Goal: Task Accomplishment & Management: Use online tool/utility

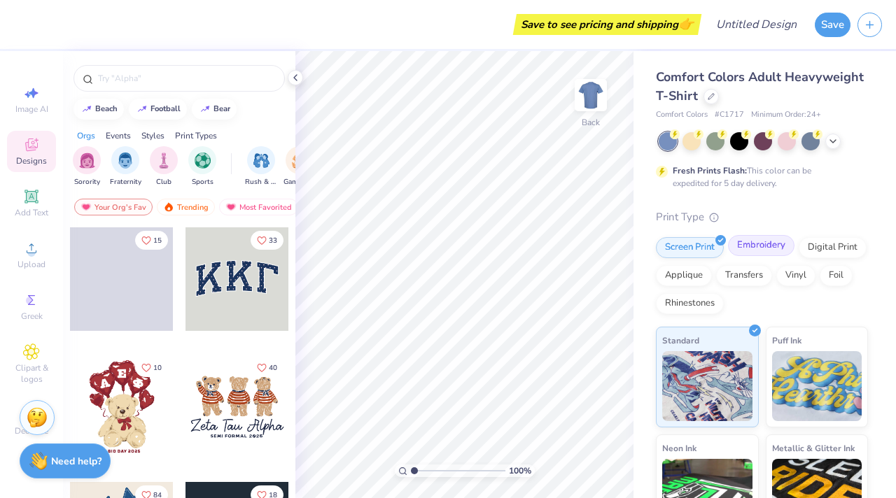
click at [758, 241] on div "Embroidery" at bounding box center [761, 245] width 66 height 21
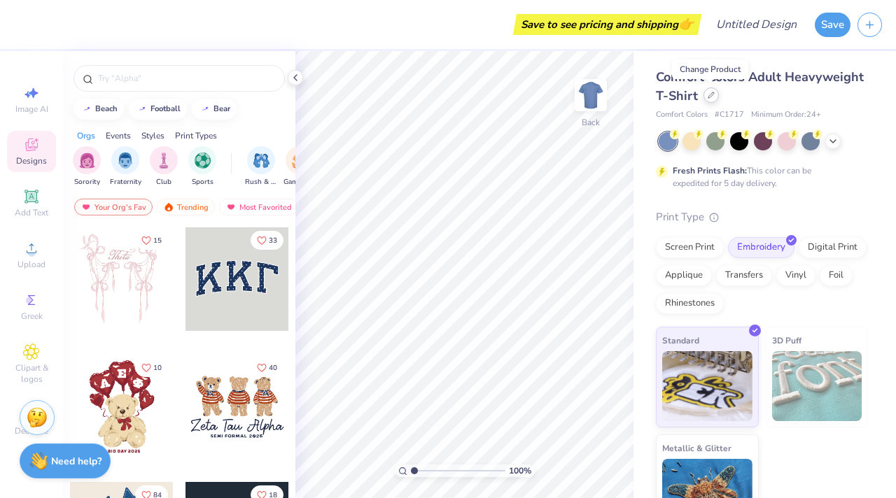
click at [710, 97] on icon at bounding box center [711, 95] width 7 height 7
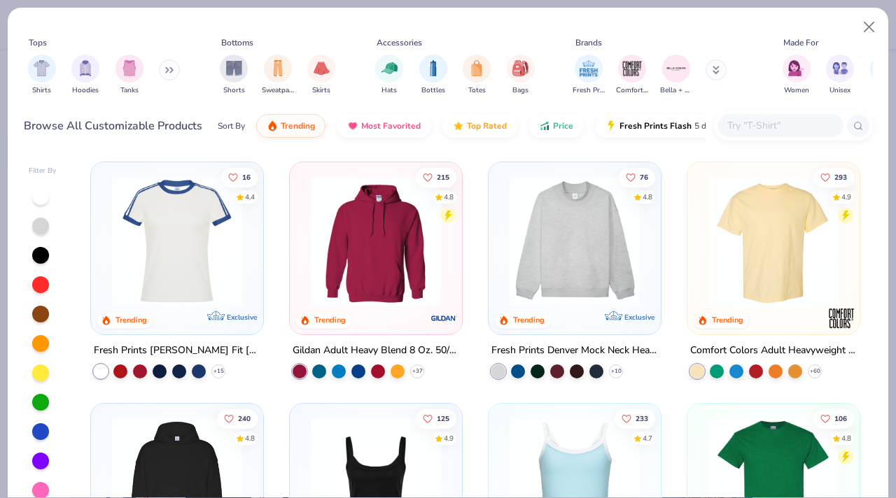
click at [573, 249] on img at bounding box center [575, 241] width 144 height 130
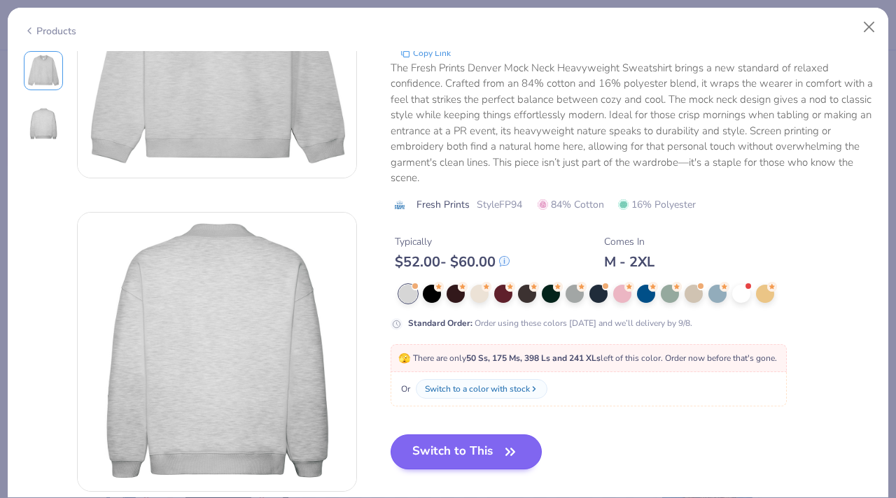
scroll to position [153, 0]
click at [482, 450] on button "Switch to This" at bounding box center [467, 451] width 152 height 35
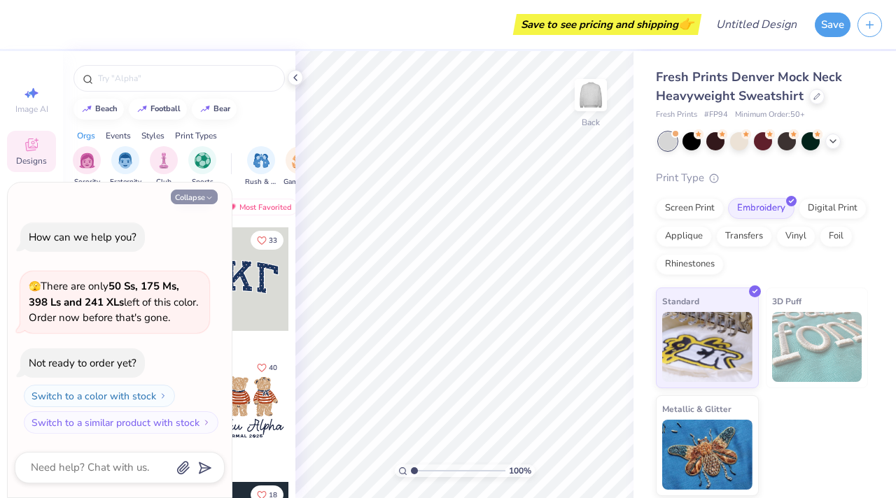
click at [202, 191] on button "Collapse" at bounding box center [194, 197] width 47 height 15
type textarea "x"
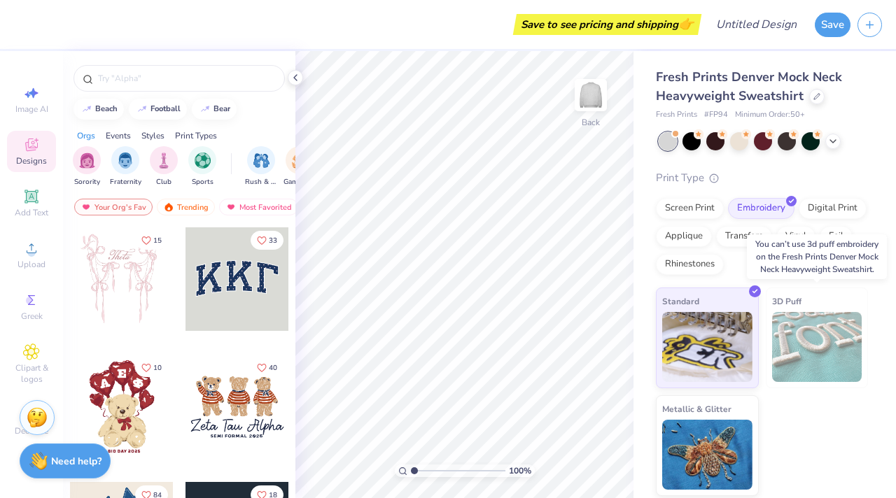
click at [839, 330] on img at bounding box center [817, 347] width 90 height 70
click at [820, 332] on img at bounding box center [817, 347] width 90 height 70
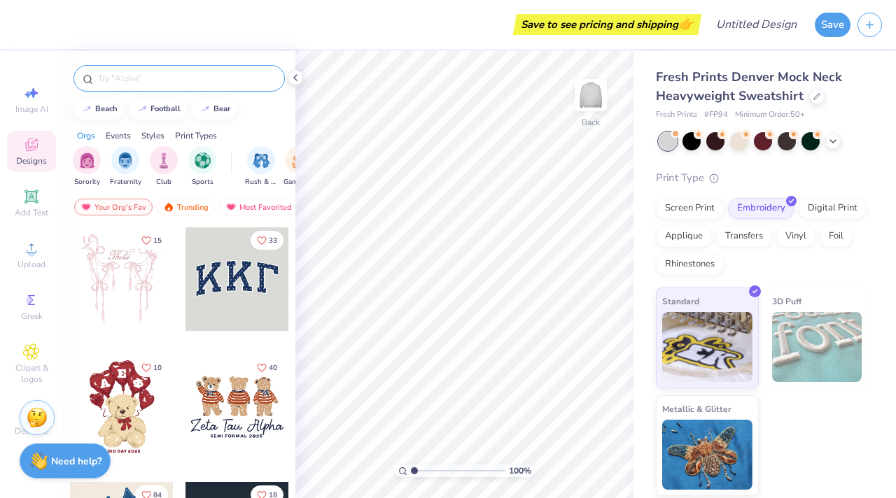
click at [113, 83] on input "text" at bounding box center [186, 78] width 179 height 14
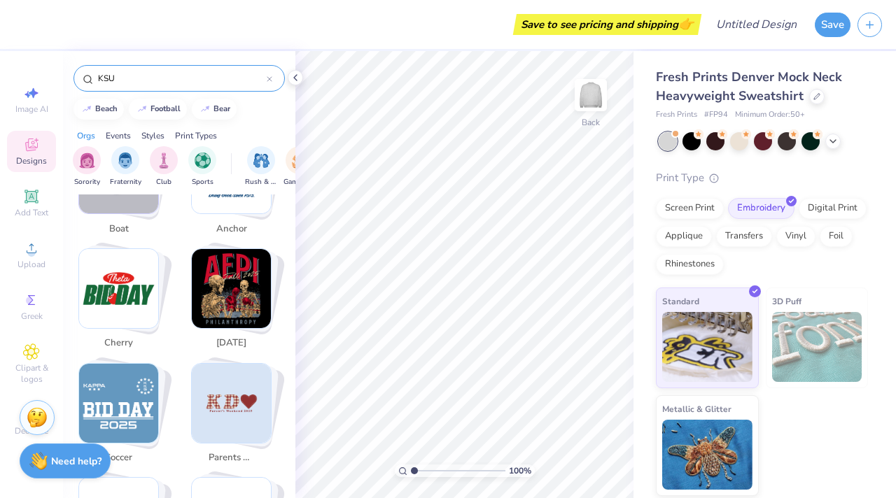
scroll to position [1218, 0]
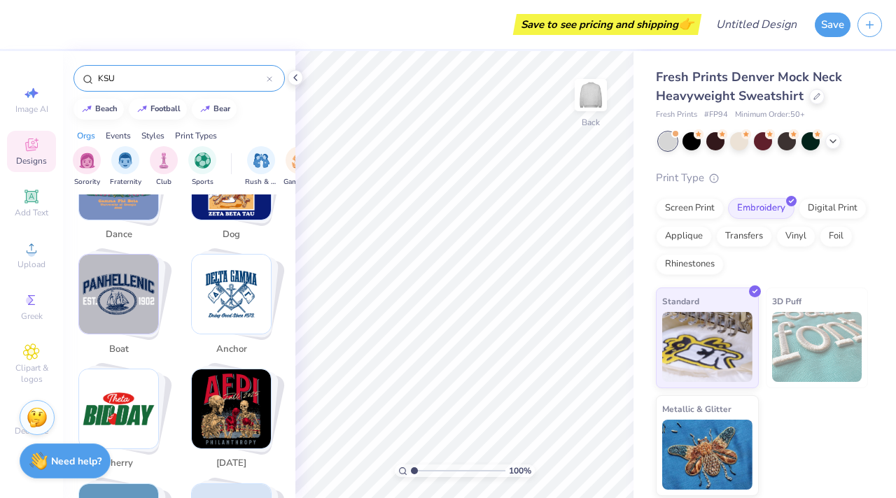
type input "KSU"
click at [120, 134] on div "Events" at bounding box center [118, 135] width 25 height 13
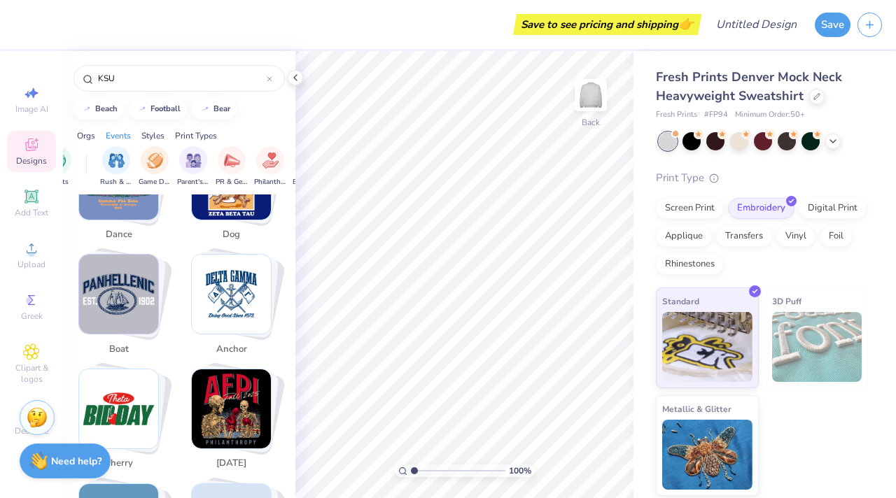
scroll to position [0, 174]
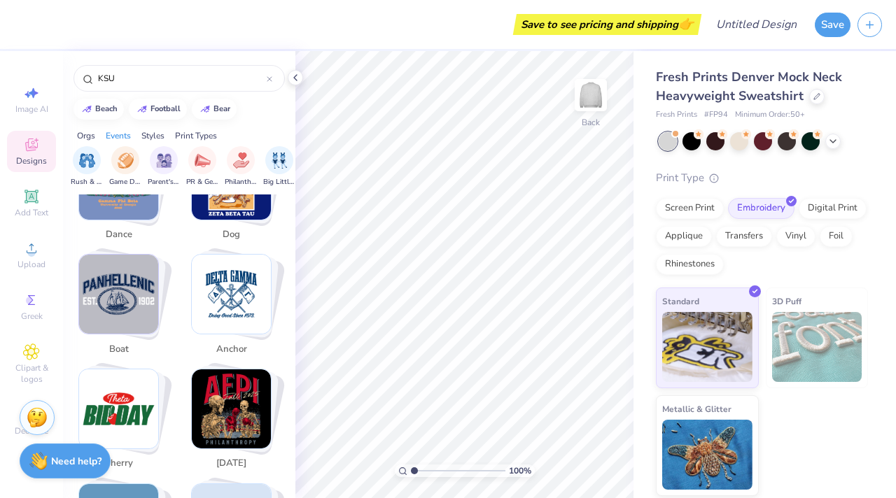
click at [150, 134] on div "Styles" at bounding box center [152, 135] width 23 height 13
click at [208, 165] on img "filter for Minimalist" at bounding box center [202, 159] width 15 height 16
click at [200, 162] on img "filter for Y2K" at bounding box center [202, 159] width 15 height 16
click at [89, 157] on img "filter for Y2K" at bounding box center [86, 161] width 15 height 16
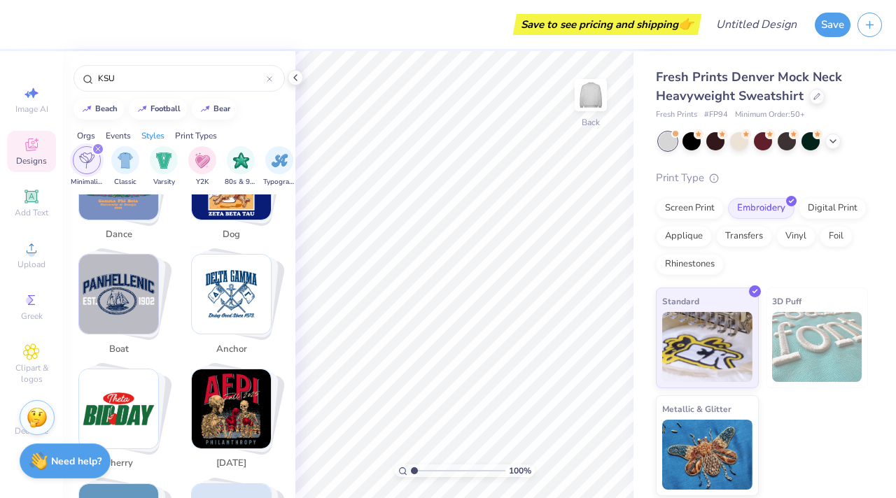
click at [189, 139] on div "Print Types" at bounding box center [196, 135] width 42 height 13
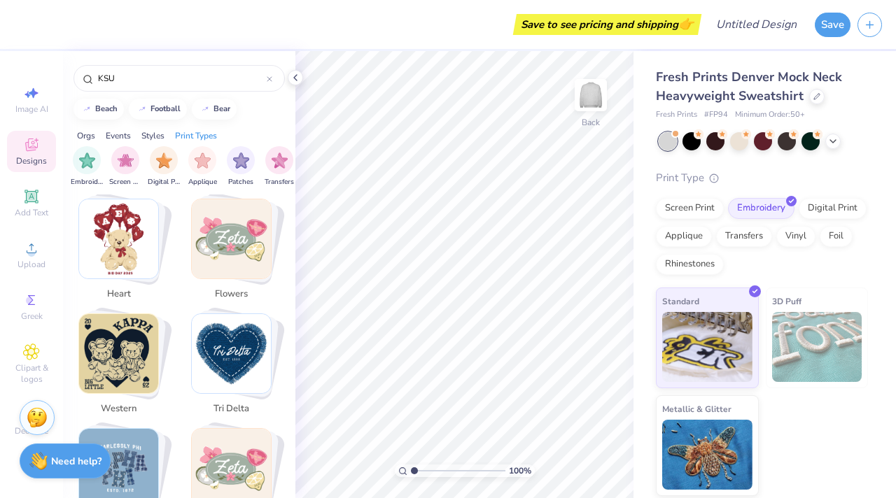
scroll to position [731, 0]
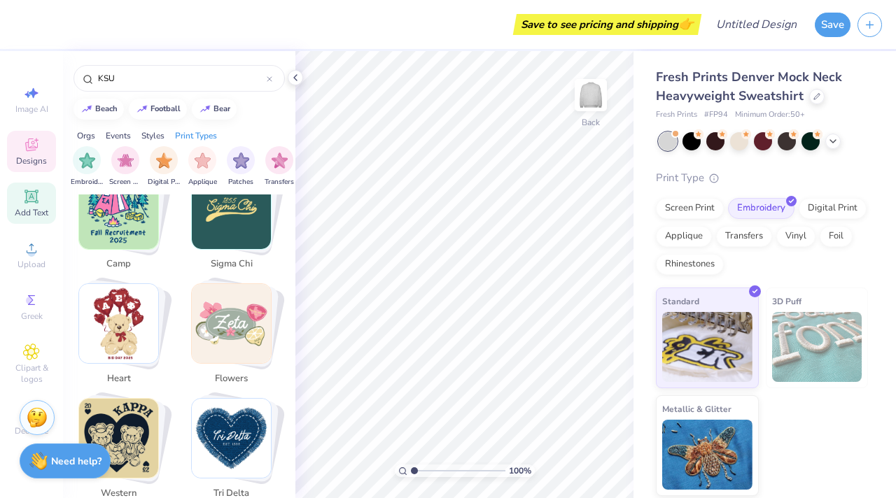
click at [35, 202] on icon at bounding box center [30, 196] width 13 height 13
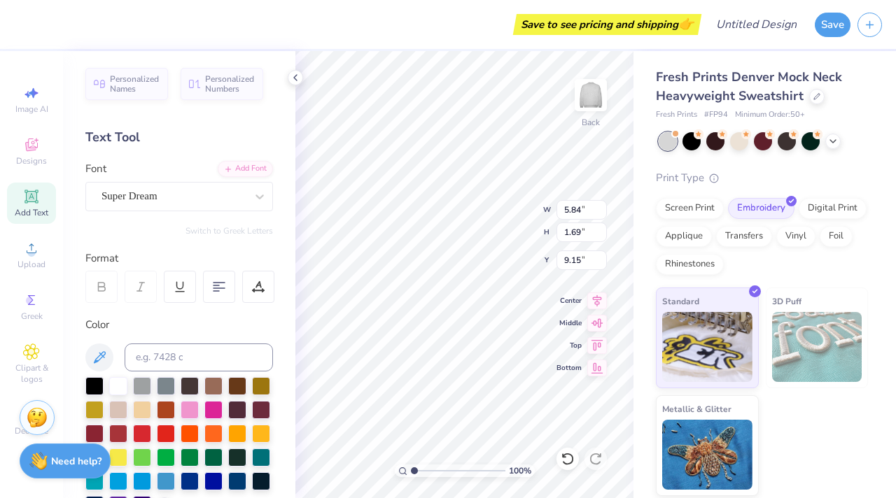
type textarea "T"
type textarea "[US_STATE][GEOGRAPHIC_DATA]"
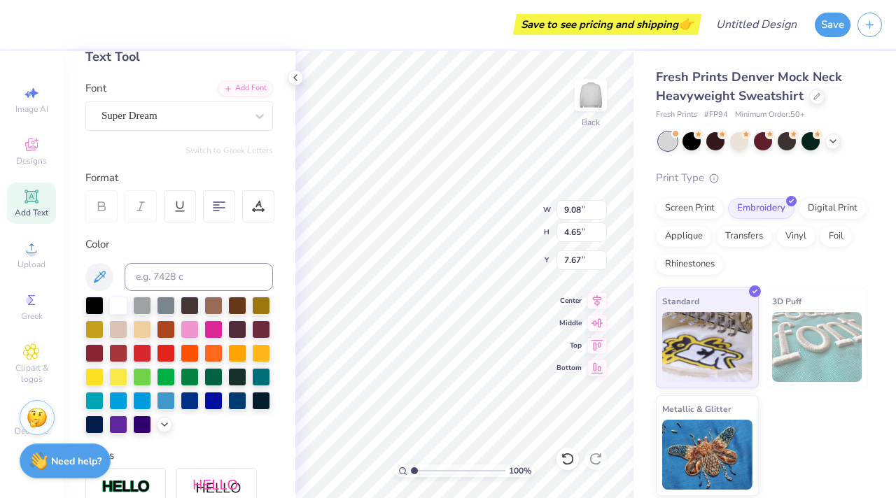
scroll to position [87, 0]
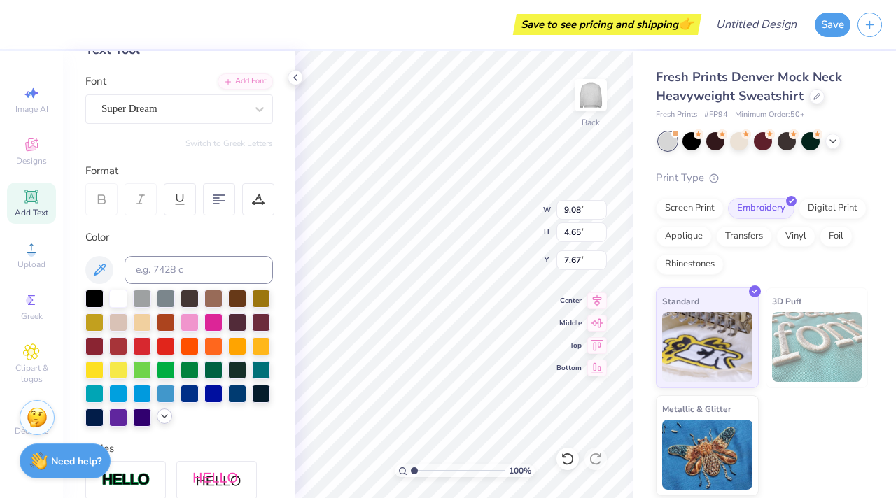
type textarea "[US_STATE][GEOGRAPHIC_DATA]"
click at [167, 419] on icon at bounding box center [164, 416] width 11 height 11
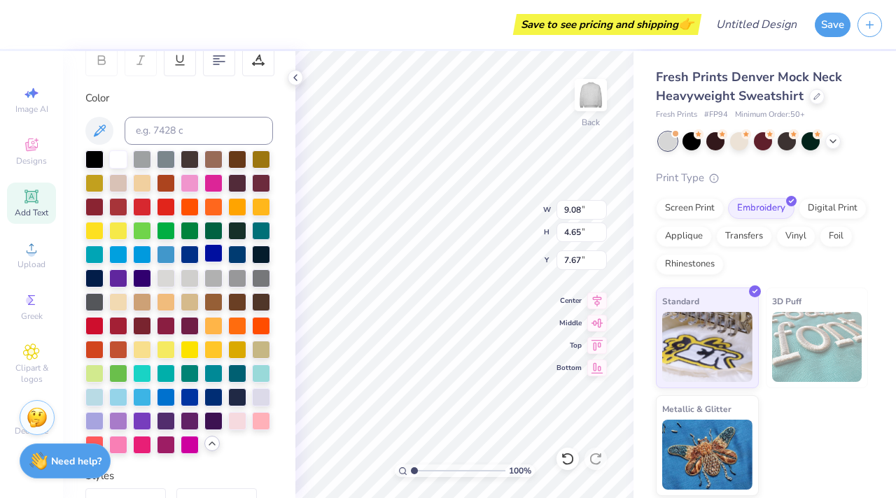
scroll to position [237, 0]
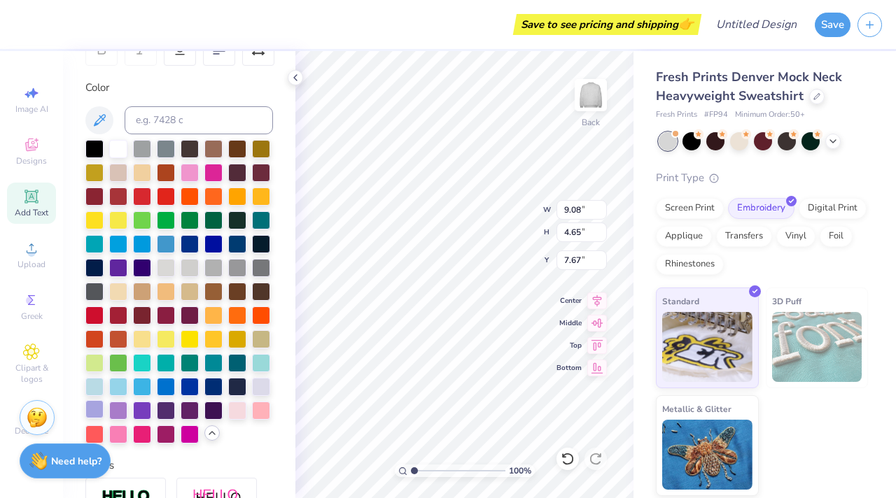
click at [93, 409] on div at bounding box center [94, 409] width 18 height 18
type input "3.76"
type input "10.20"
type input "5.25"
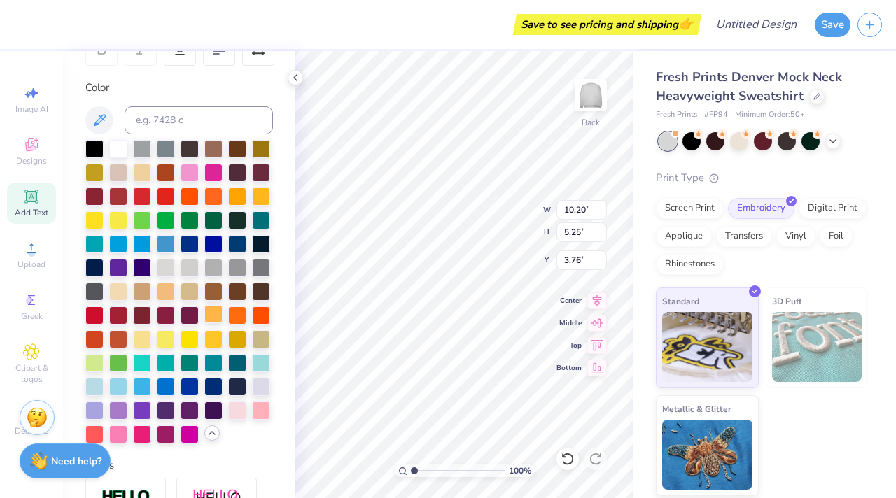
type input "11.36"
type input "5.85"
click at [563, 459] on icon at bounding box center [568, 459] width 14 height 14
click at [599, 459] on icon at bounding box center [596, 459] width 14 height 14
type input "4.15"
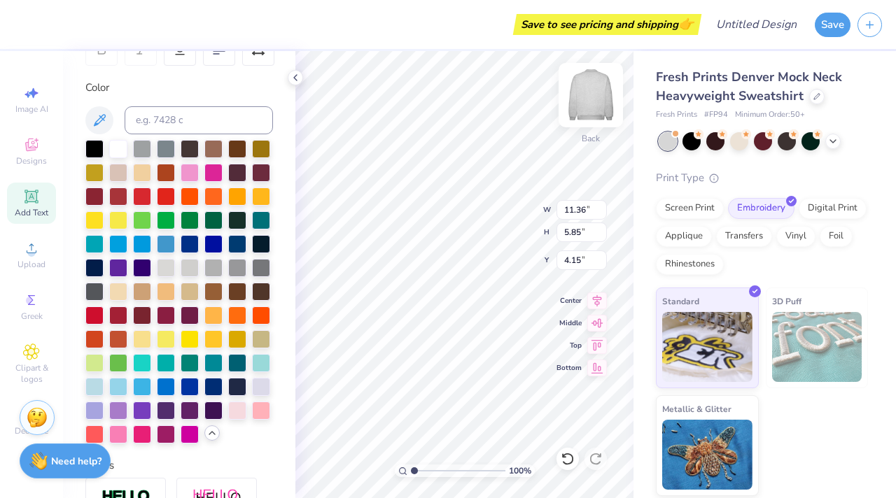
click at [589, 94] on img at bounding box center [591, 95] width 56 height 56
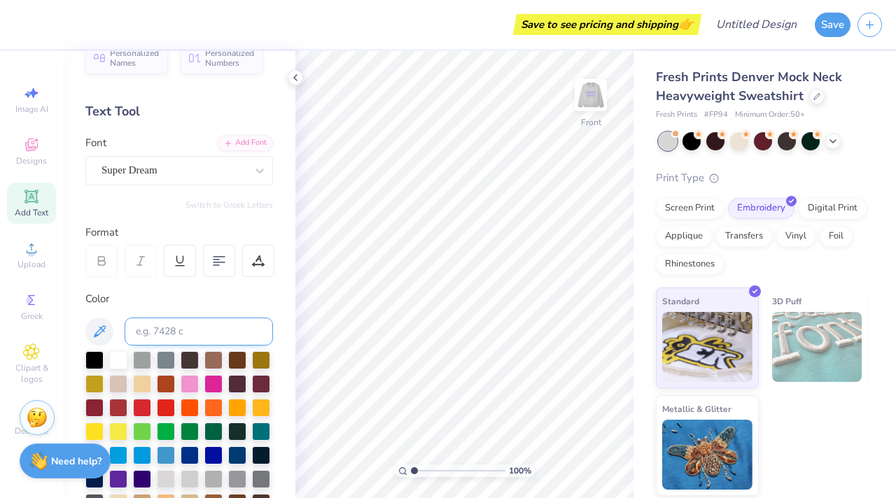
scroll to position [0, 0]
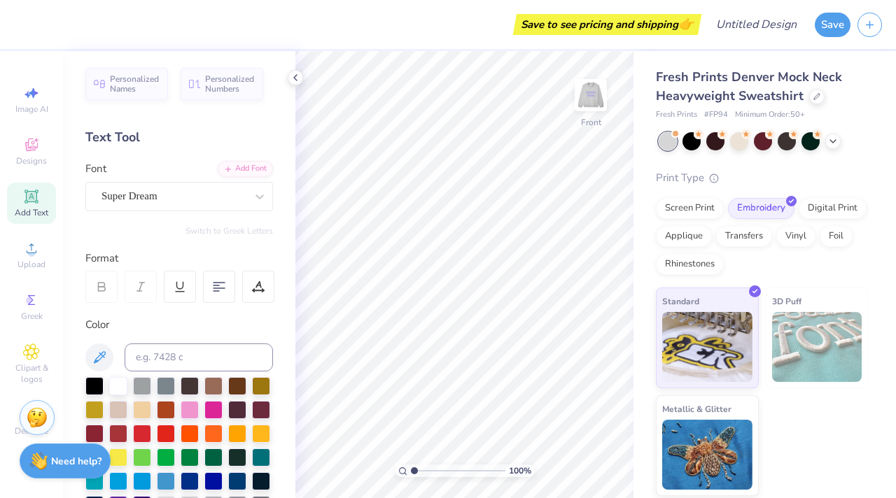
click at [24, 130] on div "Image AI Designs Add Text Upload Greek Clipart & logos Decorate" at bounding box center [31, 260] width 49 height 363
click at [23, 174] on div "Image AI Designs Add Text Upload Greek Clipart & logos Decorate" at bounding box center [31, 260] width 49 height 363
click at [24, 160] on span "Designs" at bounding box center [31, 160] width 31 height 11
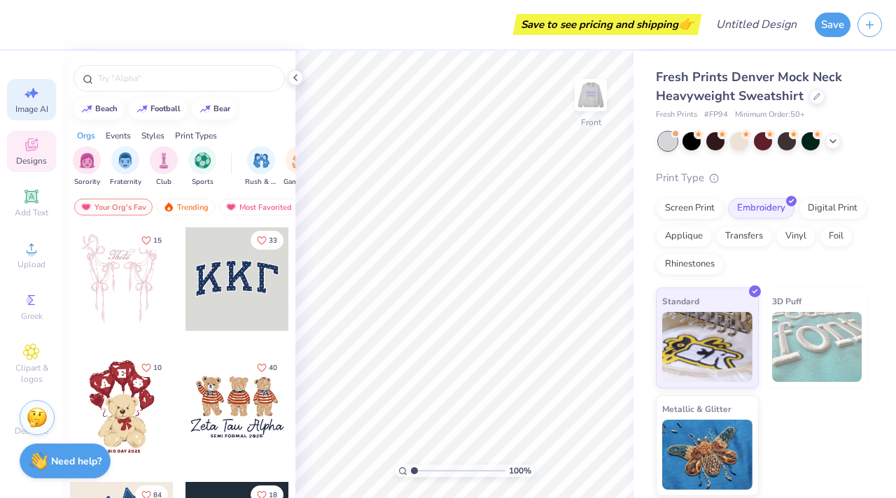
click at [31, 97] on icon at bounding box center [31, 93] width 17 height 17
select select "4"
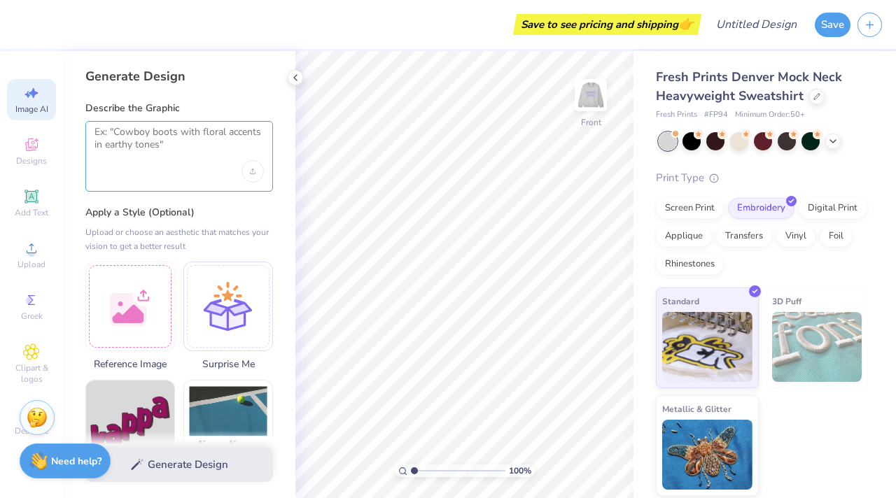
click at [136, 143] on textarea at bounding box center [178, 143] width 169 height 35
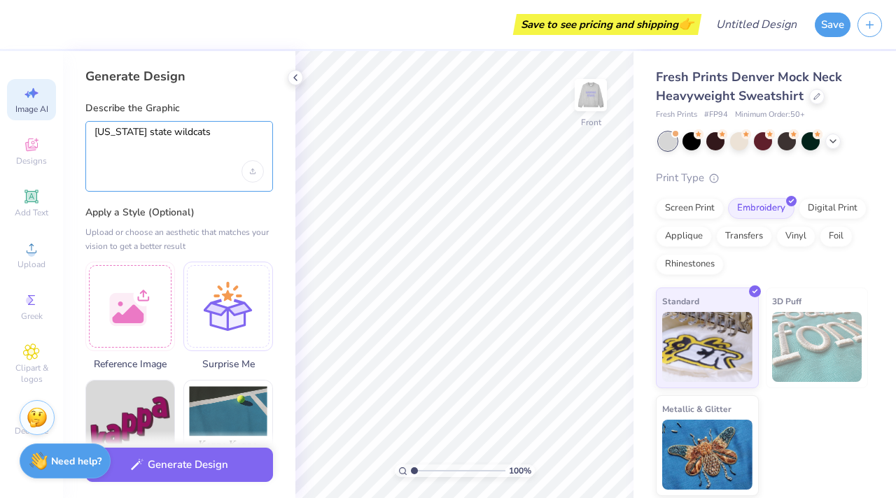
type textarea "[US_STATE] state wildcats"
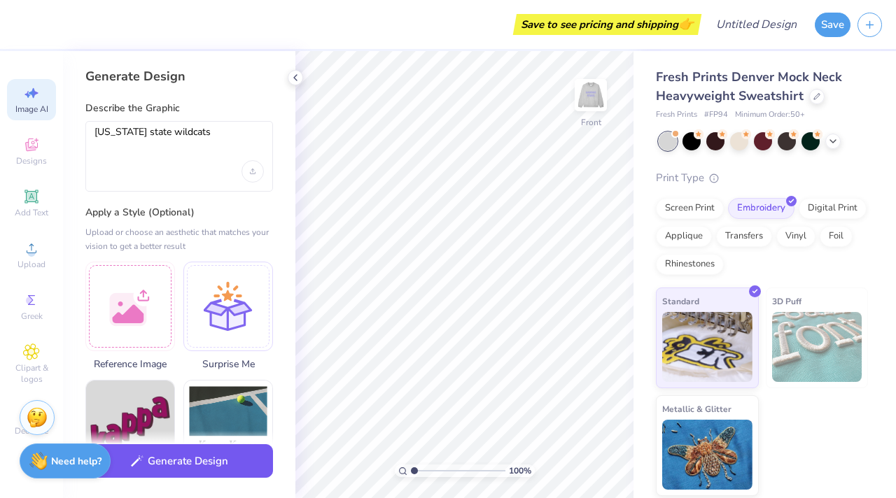
click at [161, 464] on button "Generate Design" at bounding box center [179, 461] width 188 height 34
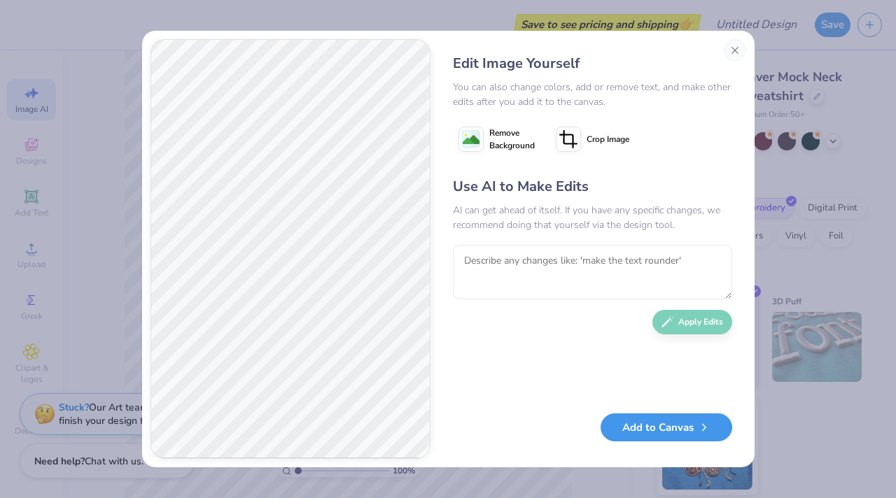
click at [645, 432] on button "Add to Canvas" at bounding box center [666, 428] width 132 height 29
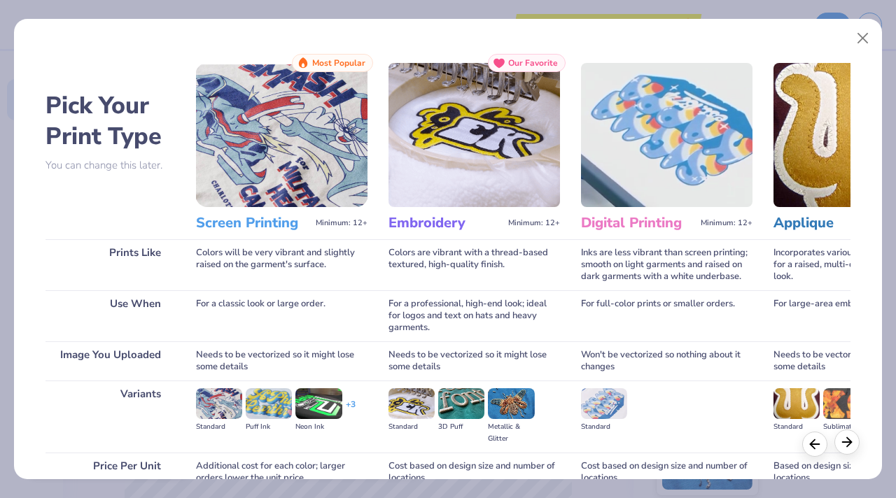
click at [853, 444] on icon at bounding box center [846, 442] width 15 height 15
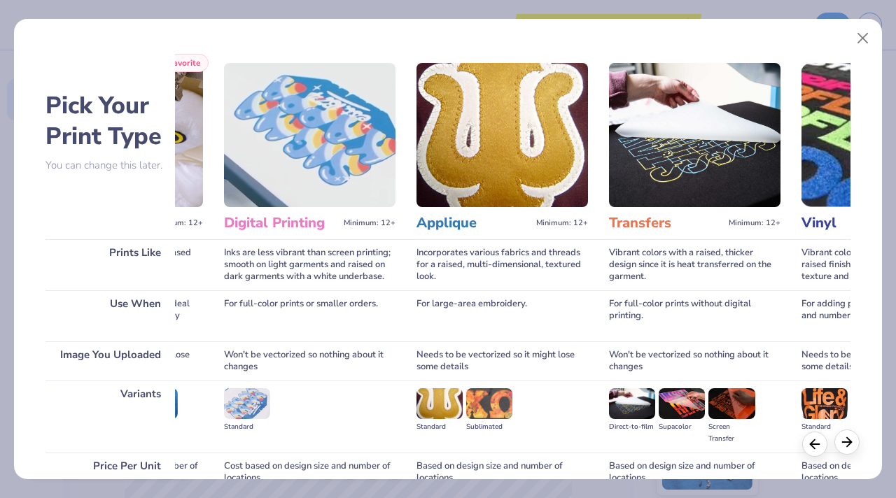
click at [853, 444] on icon at bounding box center [846, 442] width 15 height 15
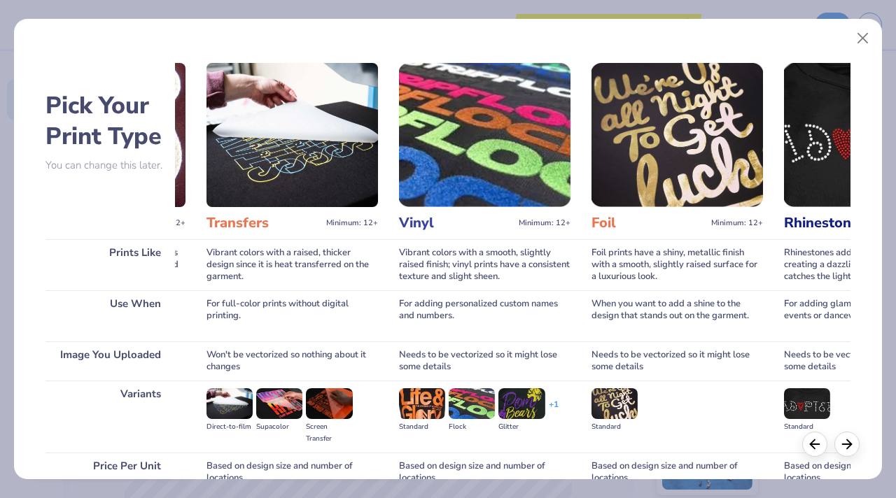
scroll to position [129, 0]
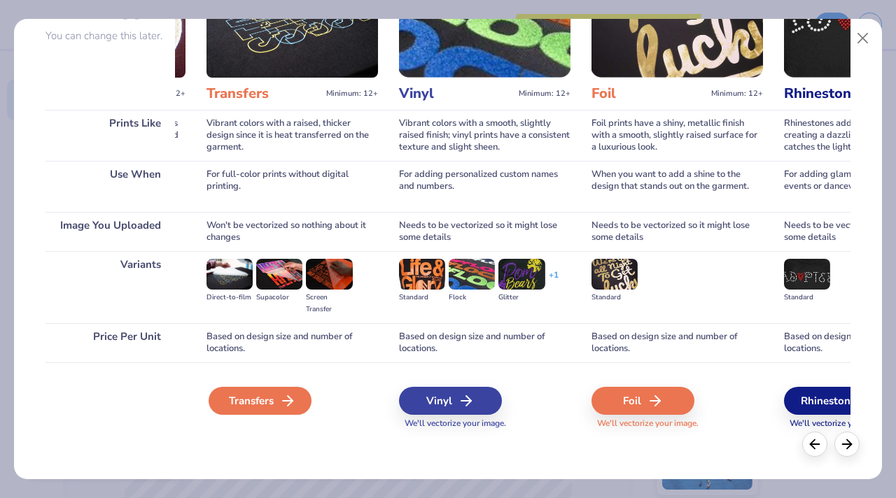
click at [269, 402] on div "Transfers" at bounding box center [260, 401] width 103 height 28
click at [861, 34] on button "Close" at bounding box center [863, 38] width 27 height 27
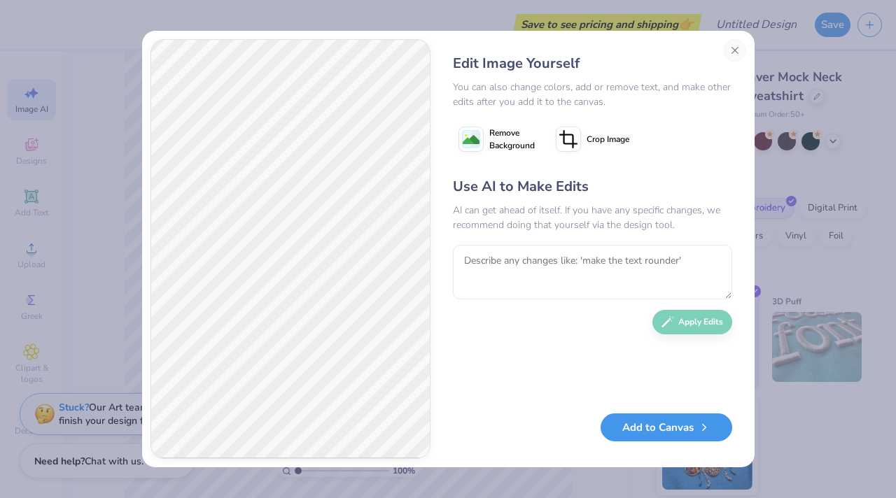
click at [666, 432] on button "Add to Canvas" at bounding box center [666, 428] width 132 height 29
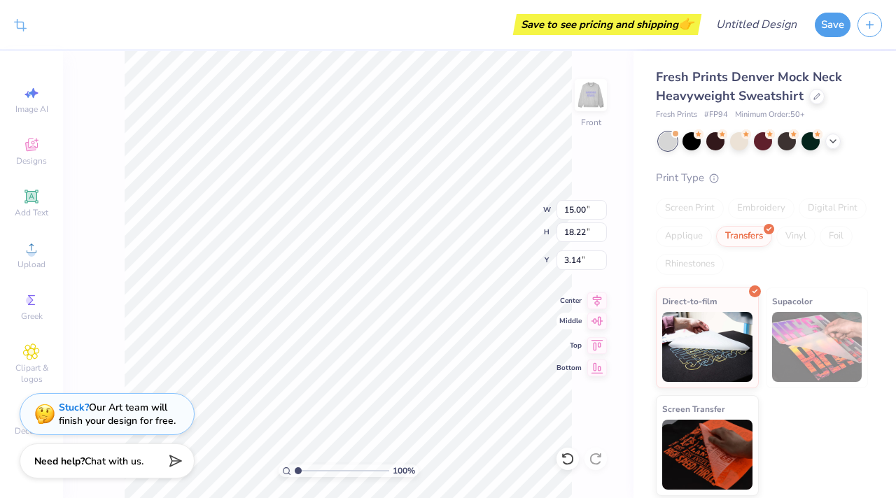
type input "11.99"
type input "14.56"
type input "7.32"
type input "11.97"
type input "14.54"
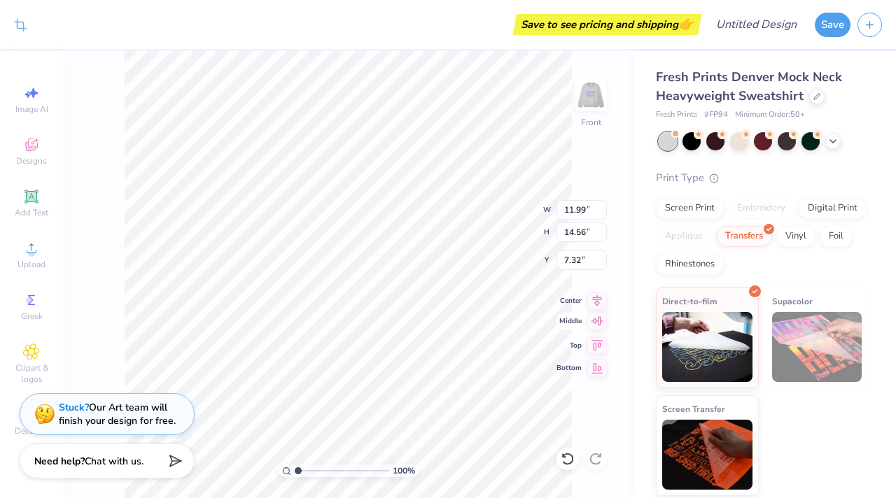
type input "7.34"
click at [568, 461] on icon at bounding box center [568, 459] width 14 height 14
type input "11.99"
type input "14.56"
click at [571, 458] on icon at bounding box center [568, 459] width 14 height 14
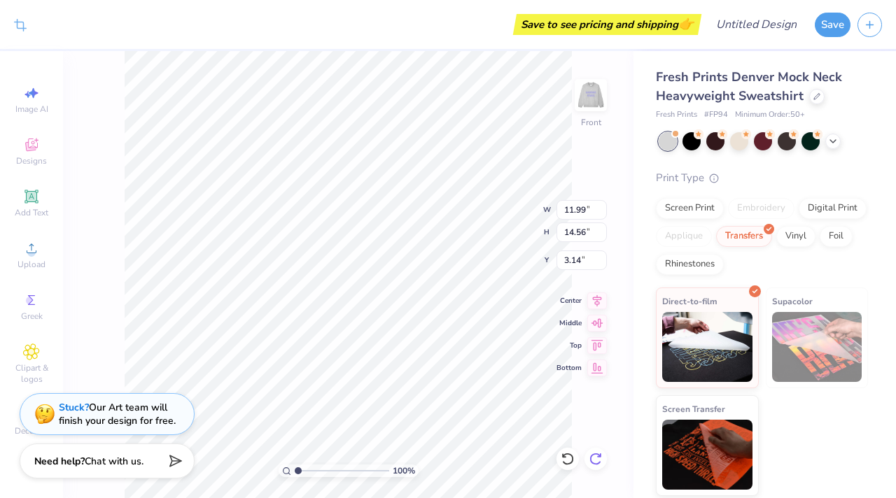
click at [596, 461] on icon at bounding box center [596, 459] width 14 height 14
type input "7.32"
click at [591, 99] on img at bounding box center [591, 95] width 56 height 56
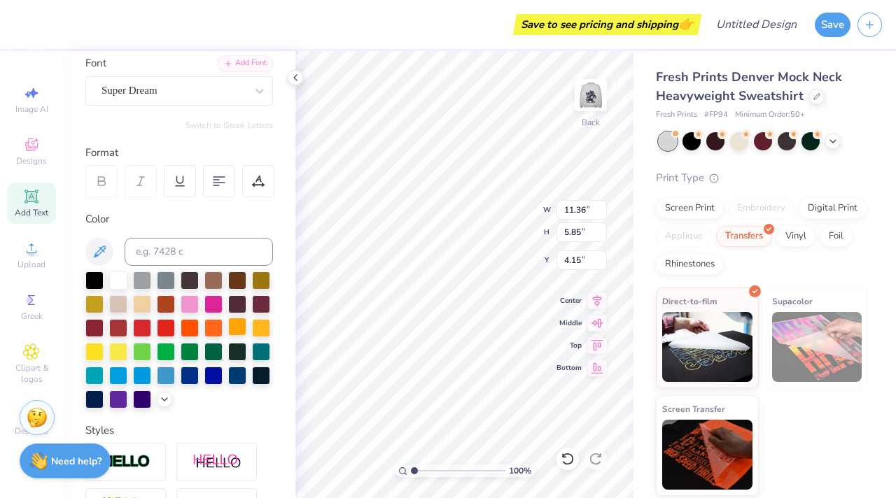
scroll to position [116, 0]
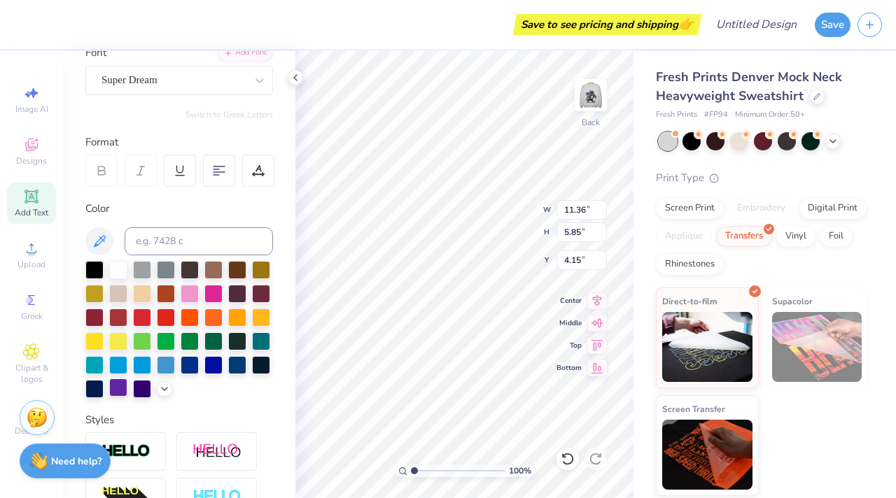
click at [116, 386] on div at bounding box center [118, 388] width 18 height 18
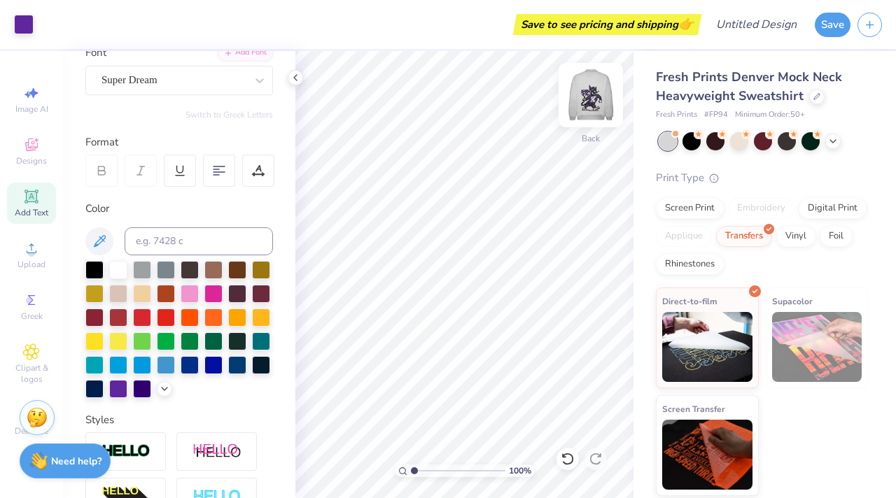
click at [596, 91] on img at bounding box center [591, 95] width 56 height 56
click at [596, 91] on img at bounding box center [591, 95] width 28 height 28
click at [596, 90] on img at bounding box center [591, 95] width 56 height 56
click at [832, 27] on button "Save" at bounding box center [833, 22] width 36 height 24
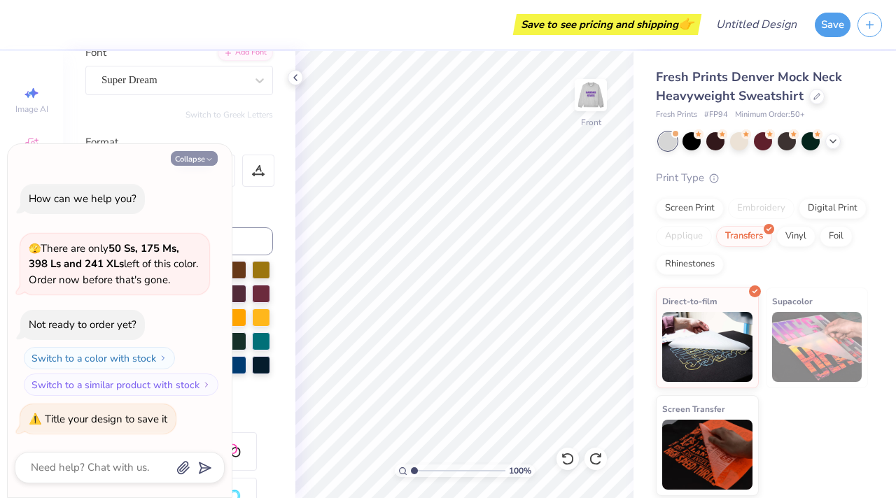
click at [200, 165] on button "Collapse" at bounding box center [194, 158] width 47 height 15
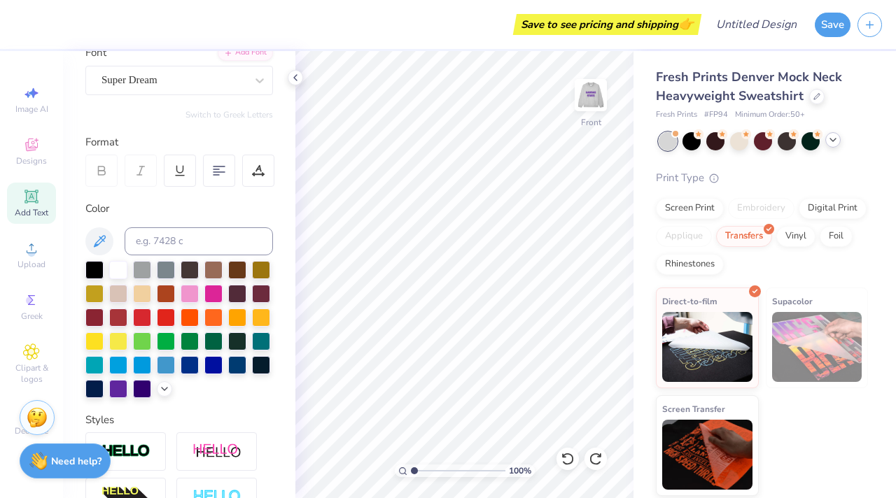
click at [832, 140] on icon at bounding box center [832, 139] width 11 height 11
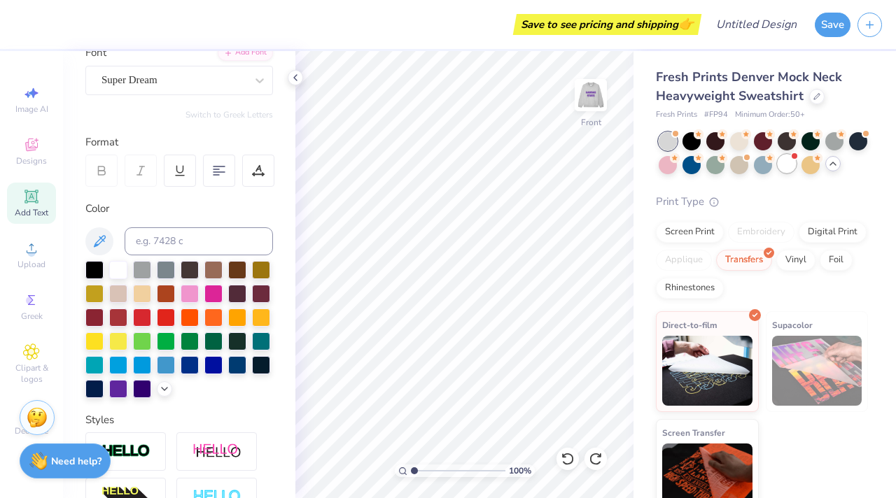
click at [786, 168] on div at bounding box center [787, 164] width 18 height 18
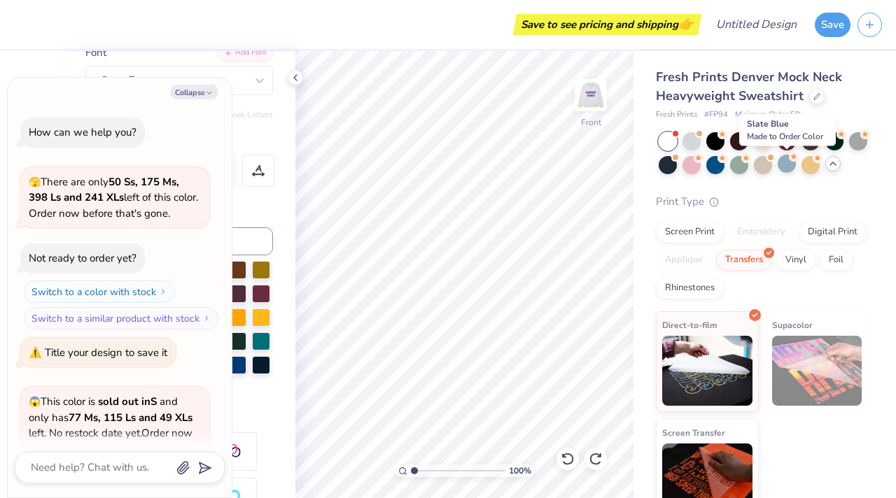
scroll to position [131, 0]
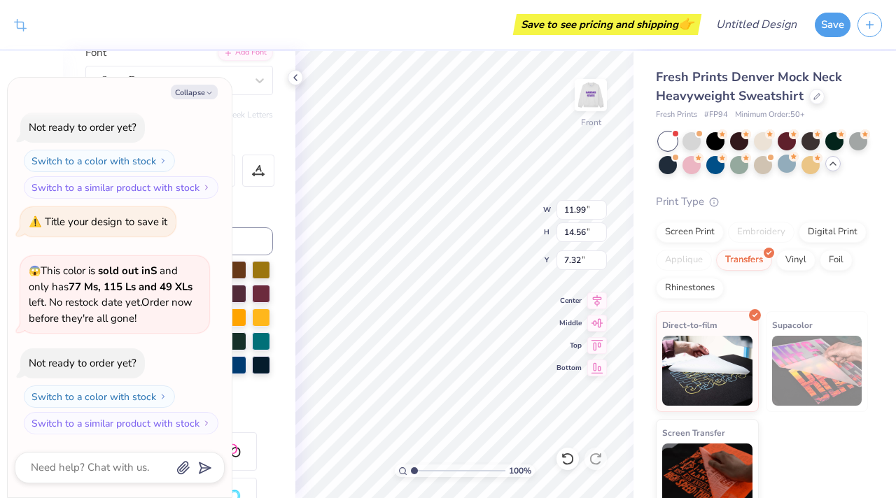
type textarea "x"
type input "7.33"
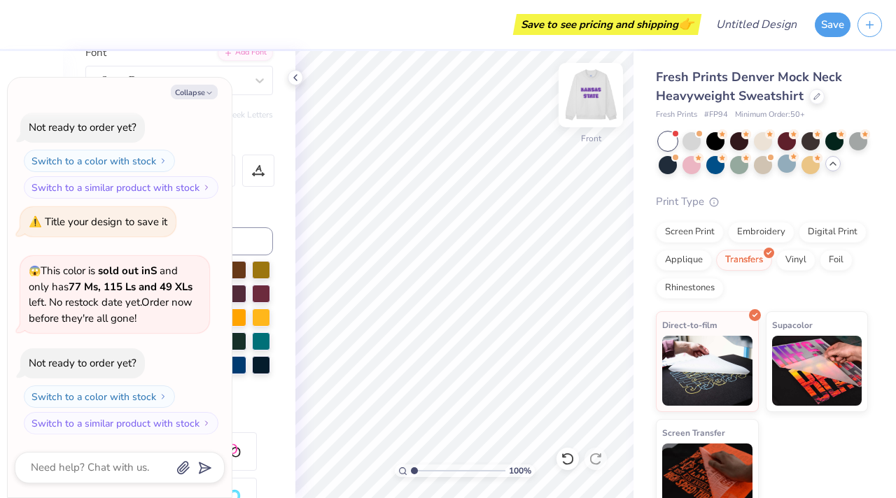
click at [593, 97] on img at bounding box center [591, 95] width 56 height 56
click at [197, 97] on button "Collapse" at bounding box center [194, 92] width 47 height 15
type textarea "x"
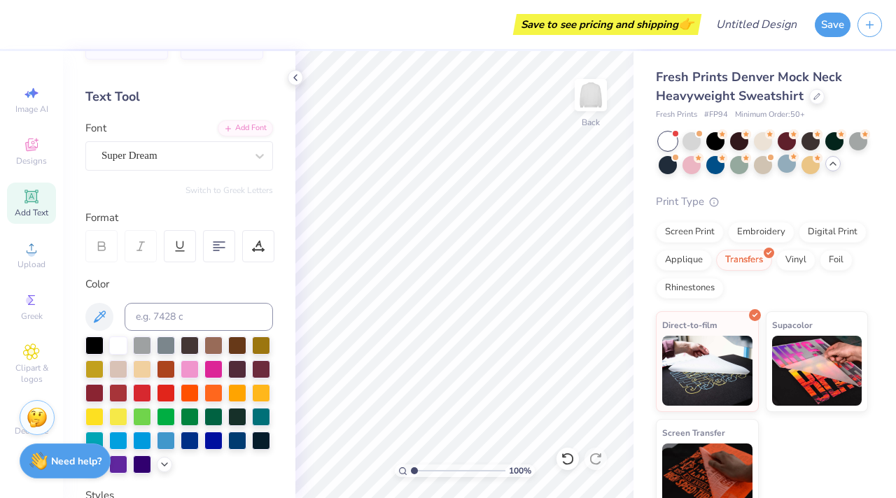
scroll to position [0, 0]
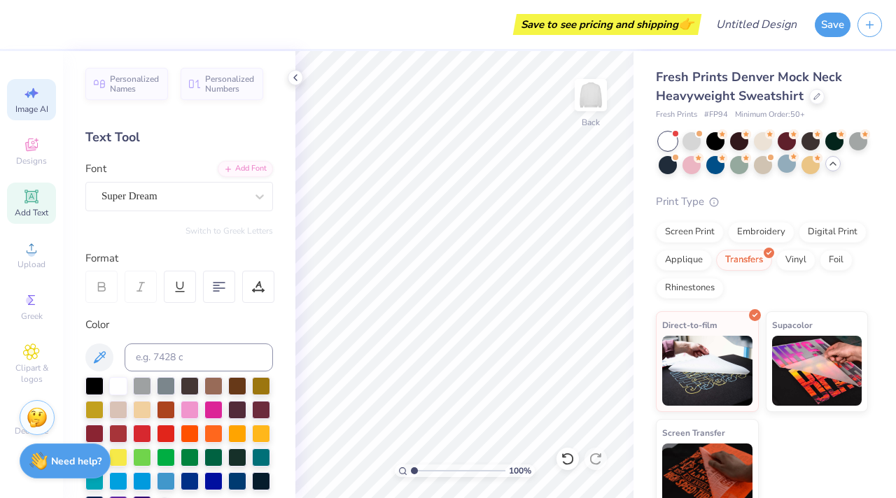
click at [38, 111] on span "Image AI" at bounding box center [31, 109] width 33 height 11
select select "4"
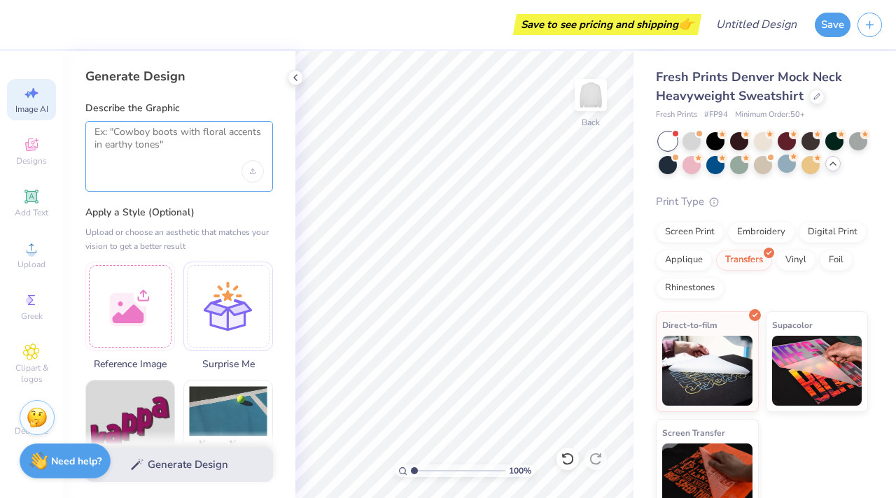
click at [128, 155] on textarea at bounding box center [178, 143] width 169 height 35
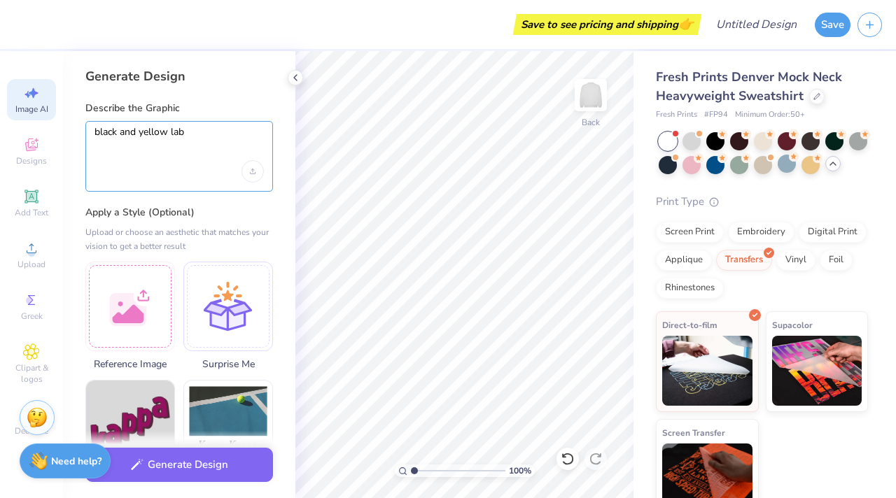
type textarea "black and yellow lab"
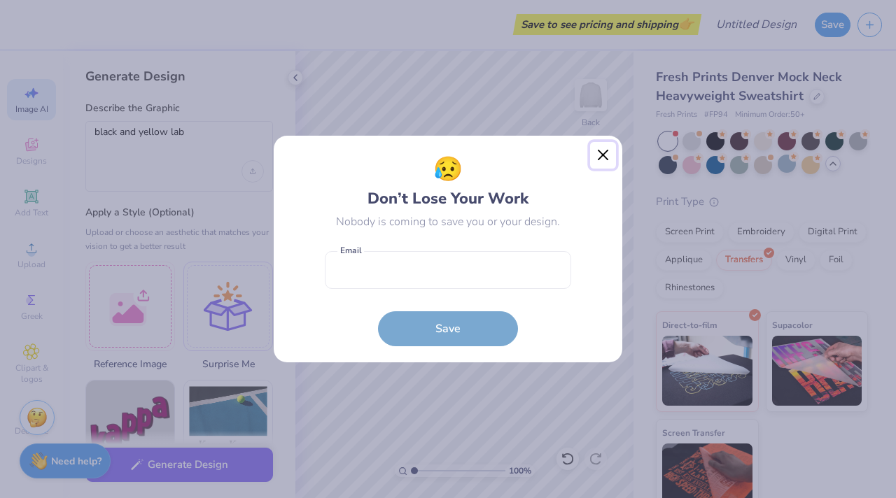
click at [604, 153] on button "Close" at bounding box center [603, 155] width 27 height 27
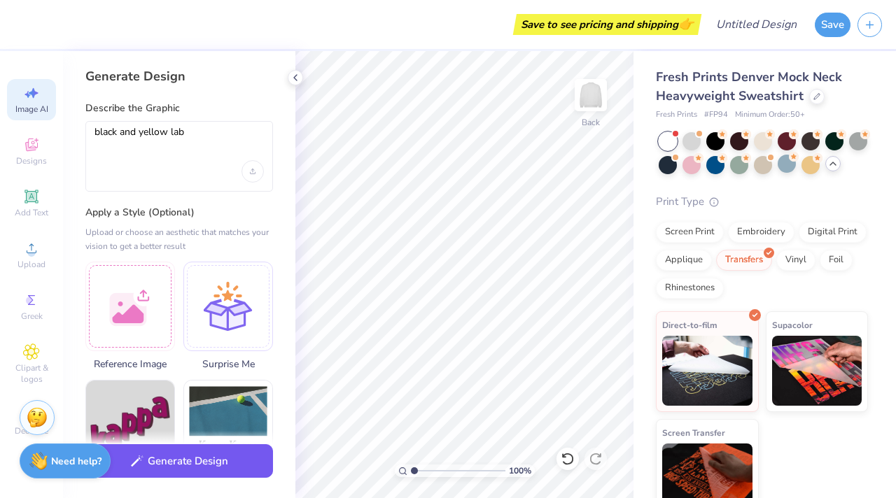
click at [152, 471] on button "Generate Design" at bounding box center [179, 461] width 188 height 34
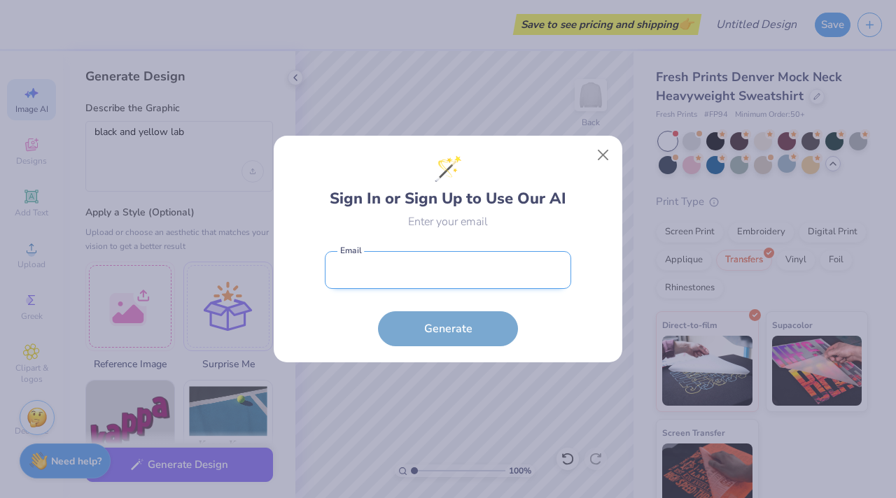
click at [401, 267] on input "email" at bounding box center [448, 270] width 246 height 38
type input "[EMAIL_ADDRESS][DOMAIN_NAME]"
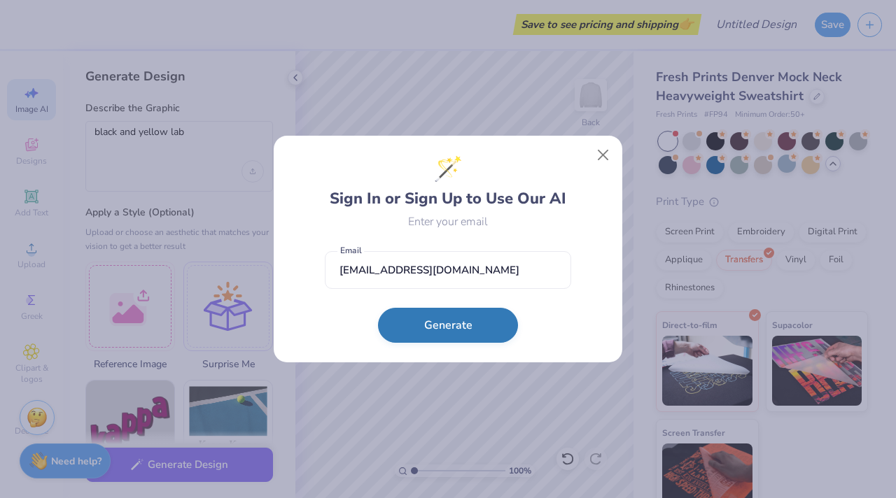
click at [414, 321] on button "Generate" at bounding box center [448, 325] width 140 height 35
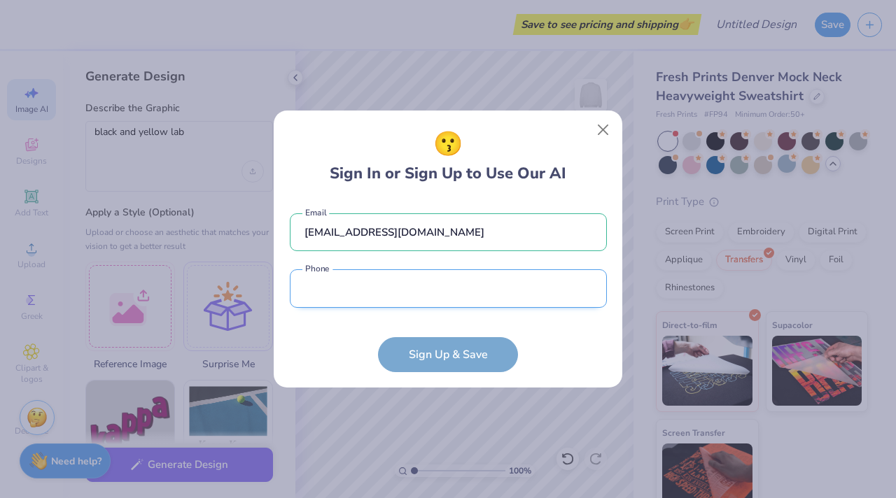
click at [405, 296] on input "tel" at bounding box center [448, 288] width 317 height 38
type input "[PHONE_NUMBER]"
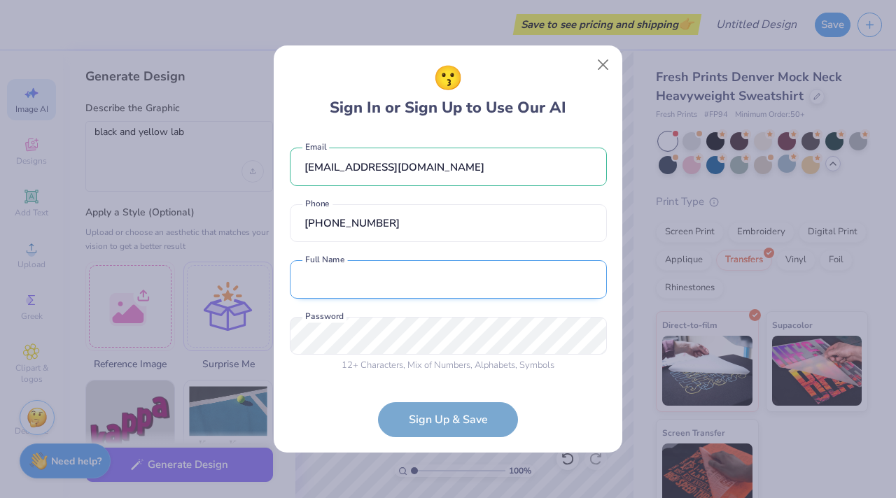
click at [381, 293] on input "text" at bounding box center [448, 279] width 317 height 38
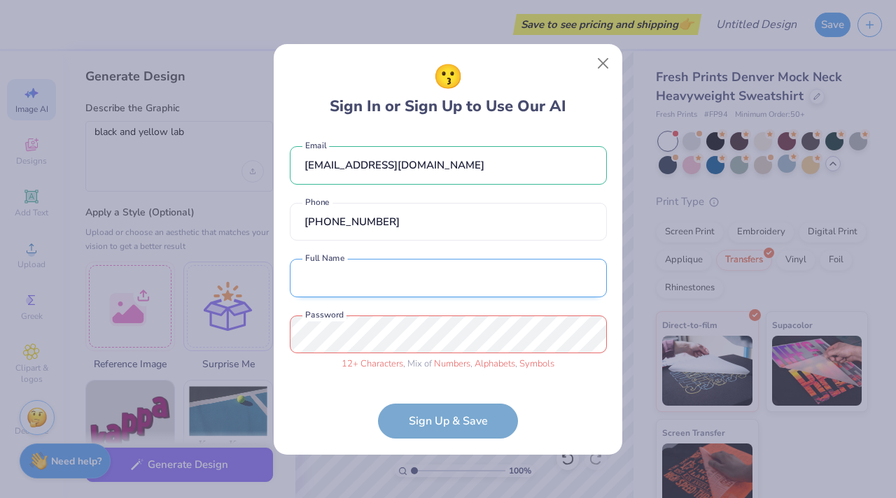
type input "[PERSON_NAME]"
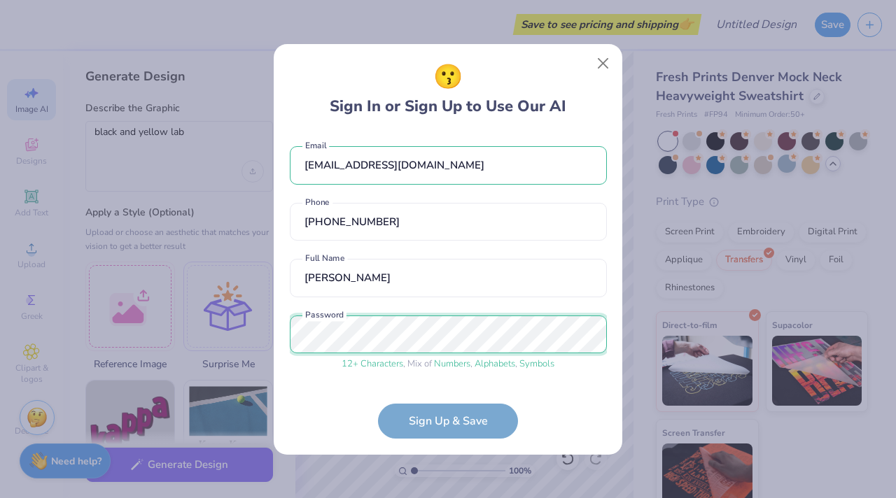
scroll to position [50, 0]
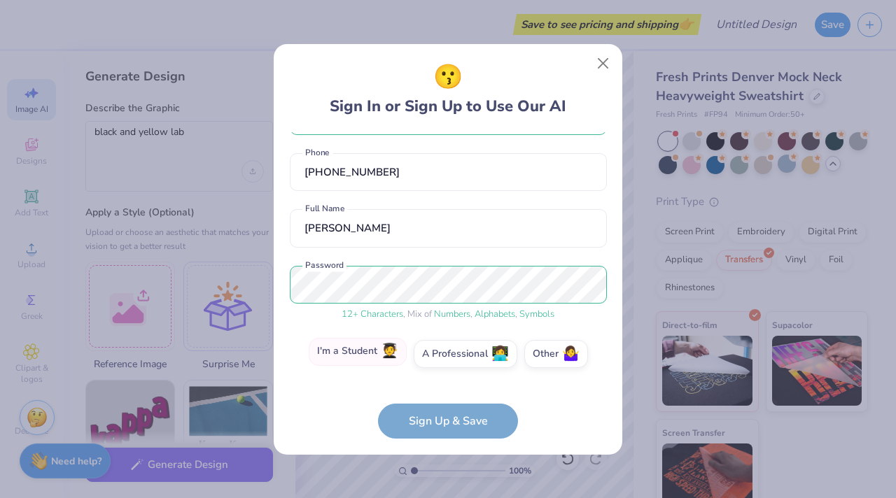
click at [362, 355] on label "I'm a Student 🧑‍🎓" at bounding box center [358, 352] width 98 height 28
click at [444, 402] on input "I'm a Student 🧑‍🎓" at bounding box center [448, 406] width 9 height 9
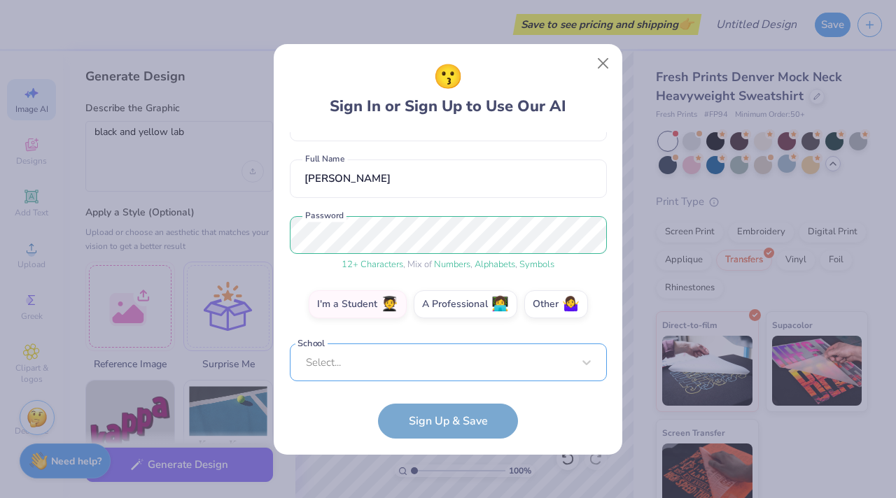
click at [417, 381] on div "[EMAIL_ADDRESS][DOMAIN_NAME] Email [PHONE_NUMBER] Phone [PERSON_NAME] Full Name…" at bounding box center [448, 256] width 317 height 249
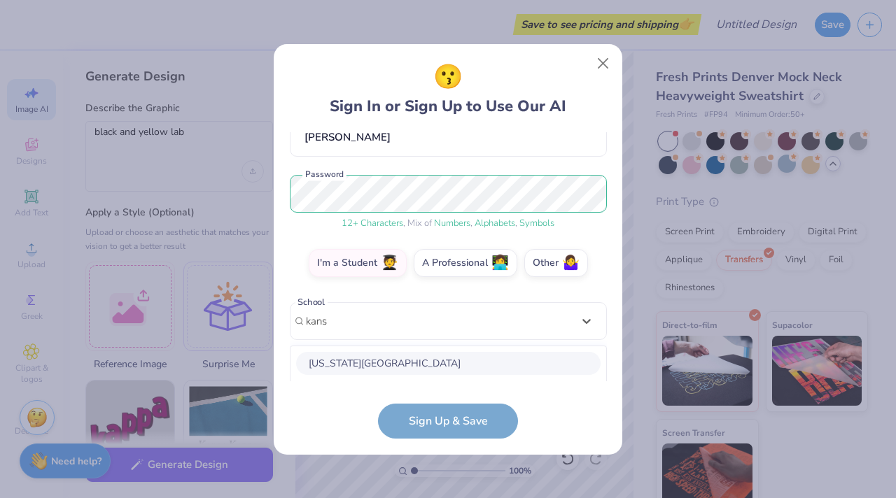
scroll to position [316, 0]
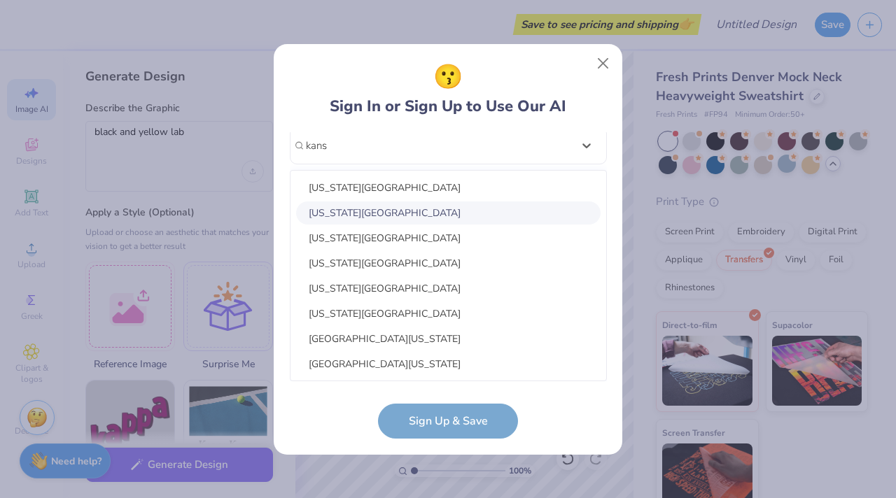
click at [419, 209] on div "[US_STATE][GEOGRAPHIC_DATA]" at bounding box center [448, 213] width 304 height 23
type input "kans"
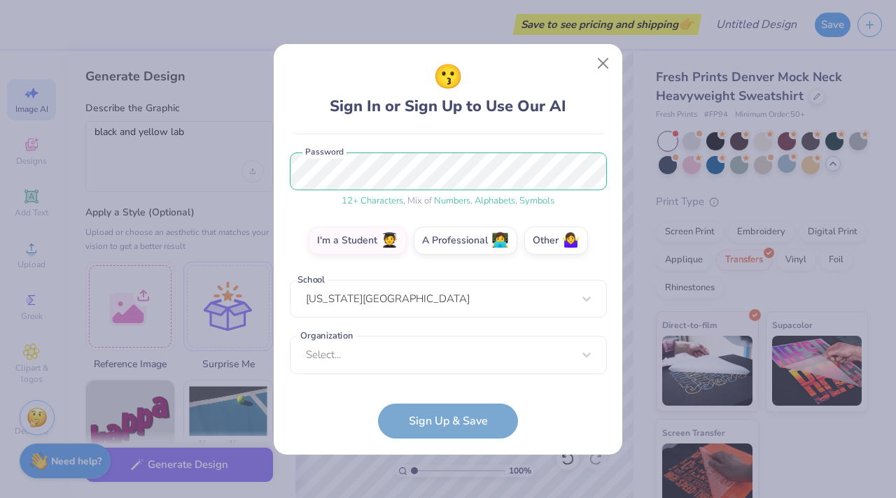
scroll to position [162, 0]
click at [408, 353] on div "Select..." at bounding box center [448, 356] width 317 height 38
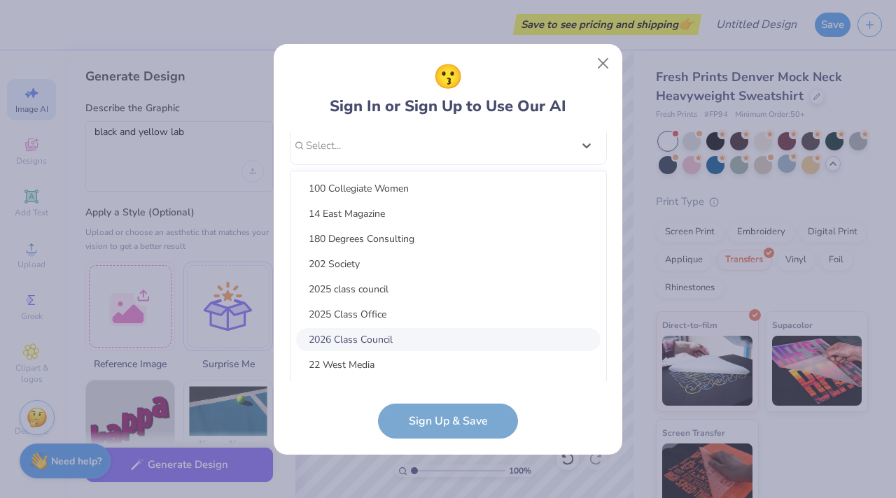
click at [388, 338] on div "2026 Class Council" at bounding box center [448, 339] width 304 height 23
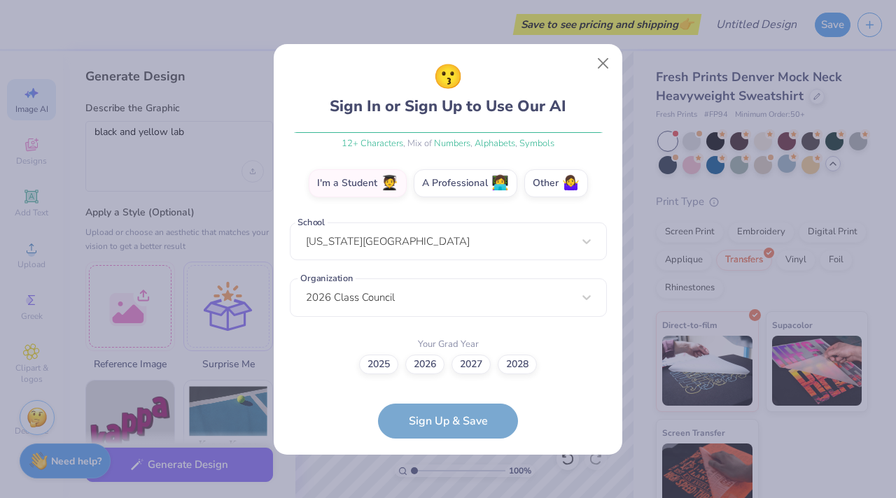
scroll to position [220, 0]
click at [423, 363] on label "2026" at bounding box center [424, 363] width 39 height 20
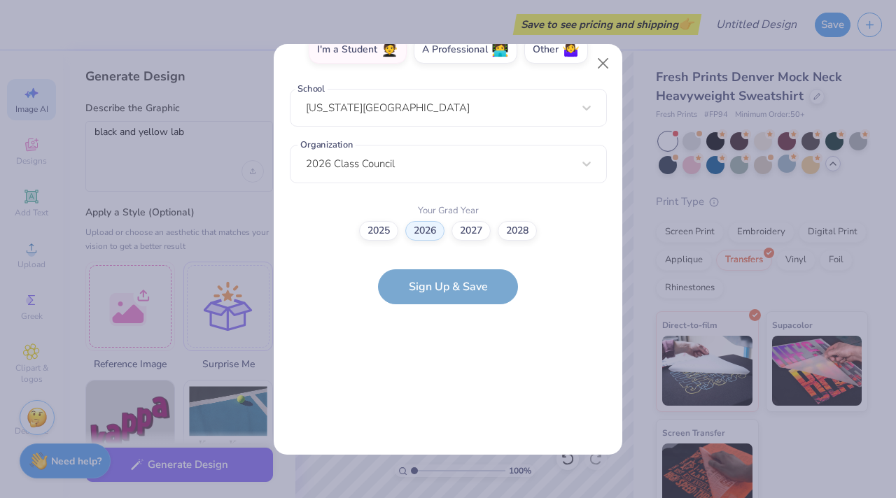
scroll to position [0, 0]
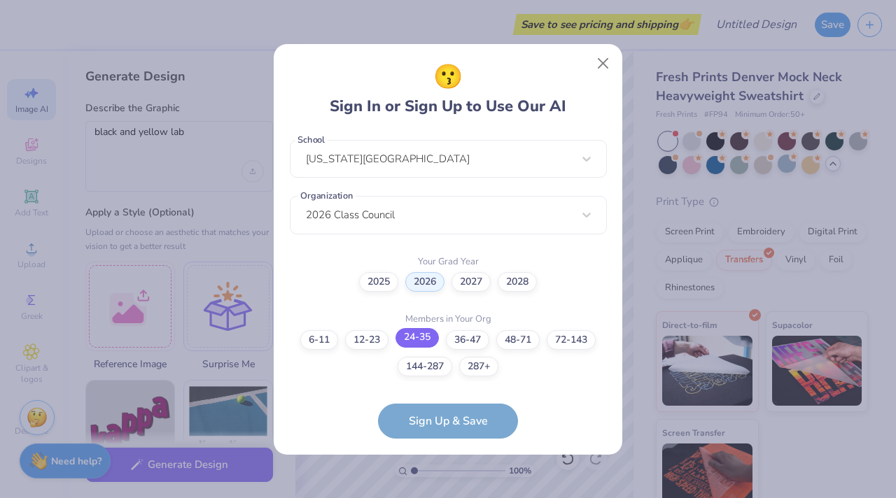
click at [433, 342] on label "24-35" at bounding box center [416, 338] width 43 height 20
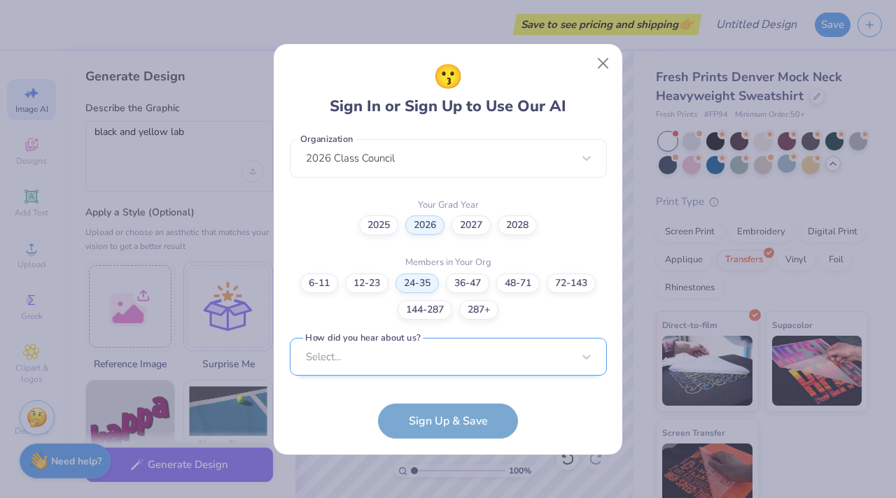
click at [421, 365] on div "Select..." at bounding box center [448, 357] width 317 height 38
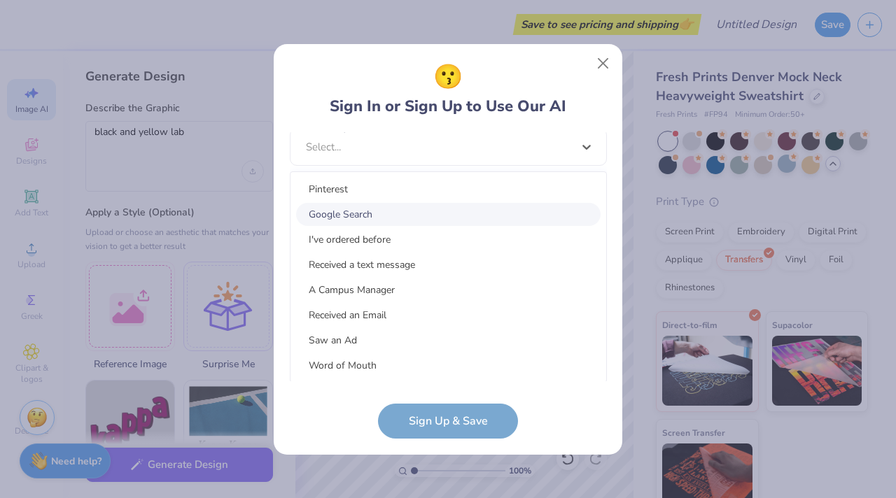
click at [418, 216] on div "Google Search" at bounding box center [448, 214] width 304 height 23
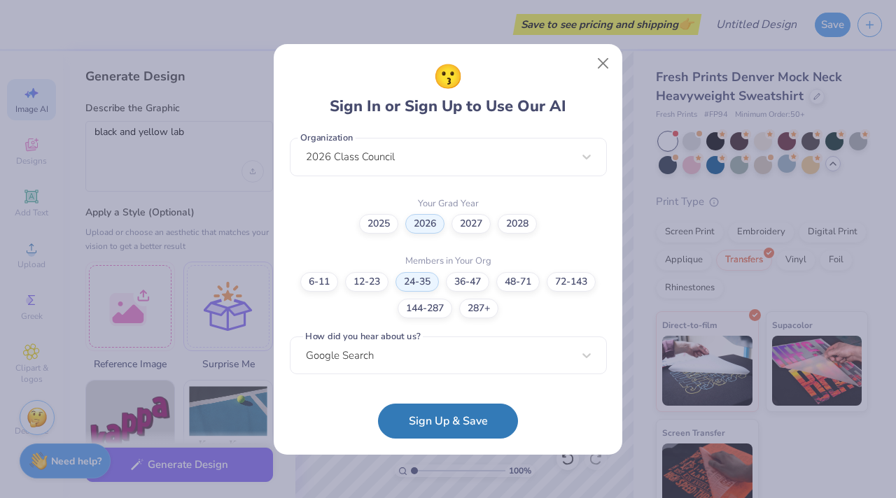
scroll to position [360, 0]
click at [436, 417] on button "Sign Up & Save" at bounding box center [448, 417] width 140 height 35
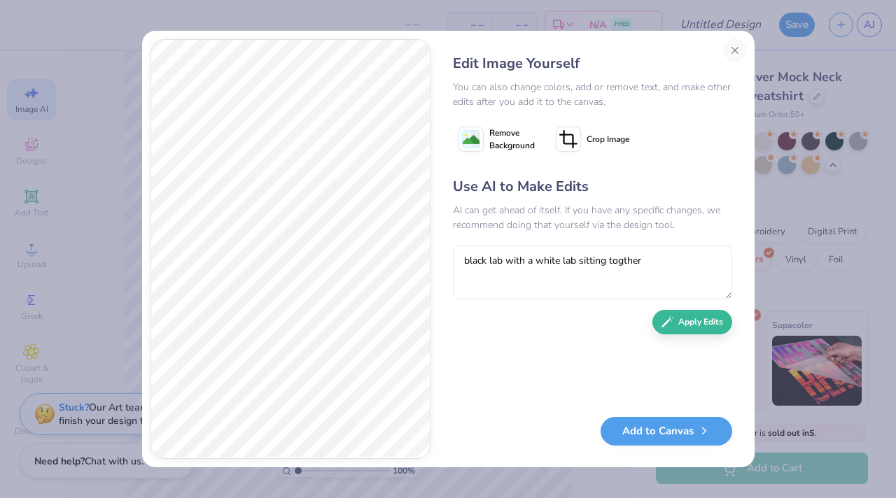
click at [557, 264] on textarea "black lab with a white lab sitting togther" at bounding box center [592, 272] width 279 height 55
click at [640, 260] on textarea "black lab with a yellow lab sitting togther" at bounding box center [592, 272] width 279 height 55
type textarea "black lab with a yellow lab sitting together"
click at [693, 325] on button "Apply Edits" at bounding box center [692, 319] width 80 height 24
click at [549, 258] on textarea "black lab with a yellow lab sitting together" at bounding box center [592, 272] width 279 height 55
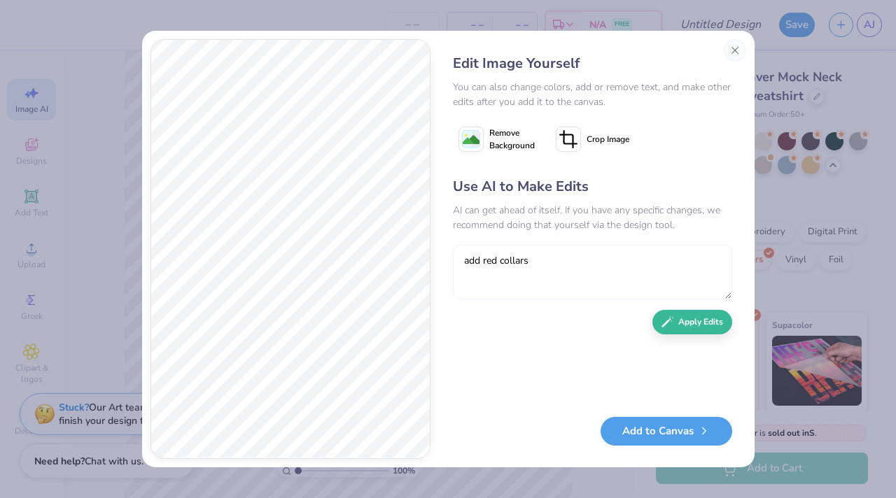
type textarea "add red collars"
click at [676, 331] on div "Use AI to Make Edits AI can get ahead of itself. If you have any specific chang…" at bounding box center [592, 289] width 279 height 227
click at [669, 311] on button "Apply Edits" at bounding box center [692, 319] width 80 height 24
